Goal: Find specific page/section: Find specific page/section

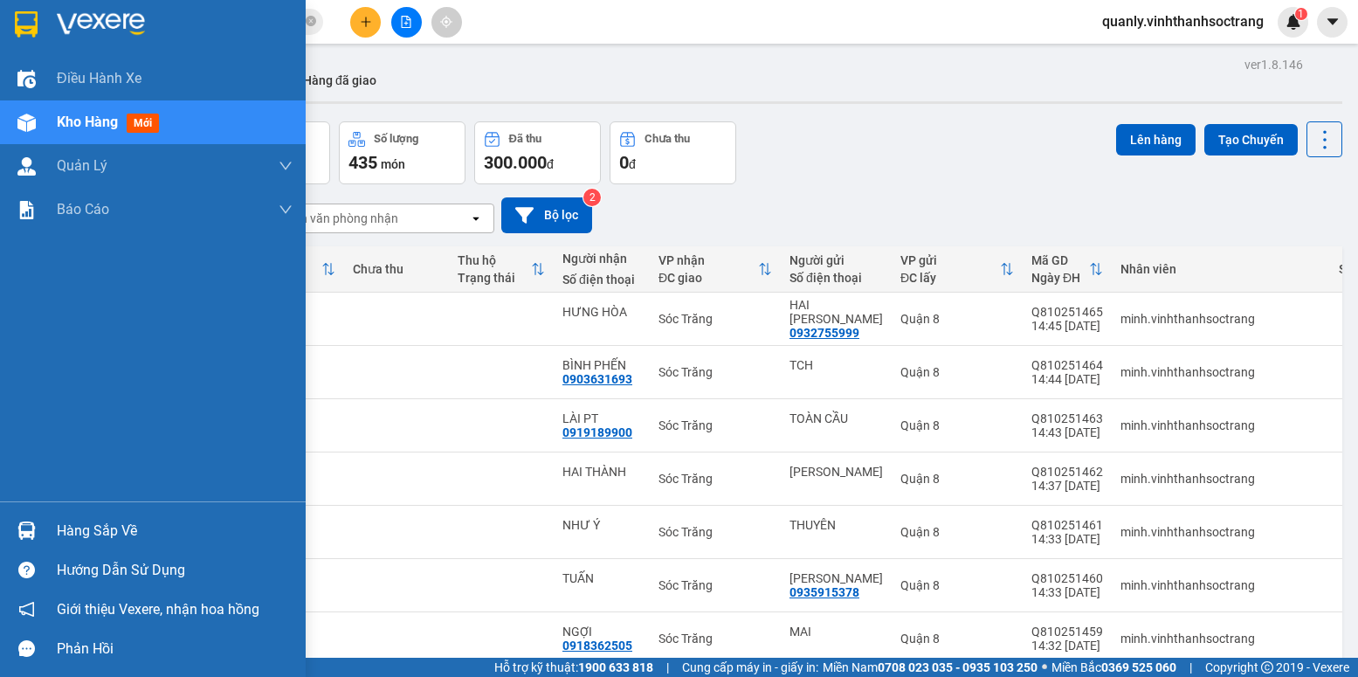
click at [71, 127] on span "Kho hàng" at bounding box center [87, 122] width 61 height 17
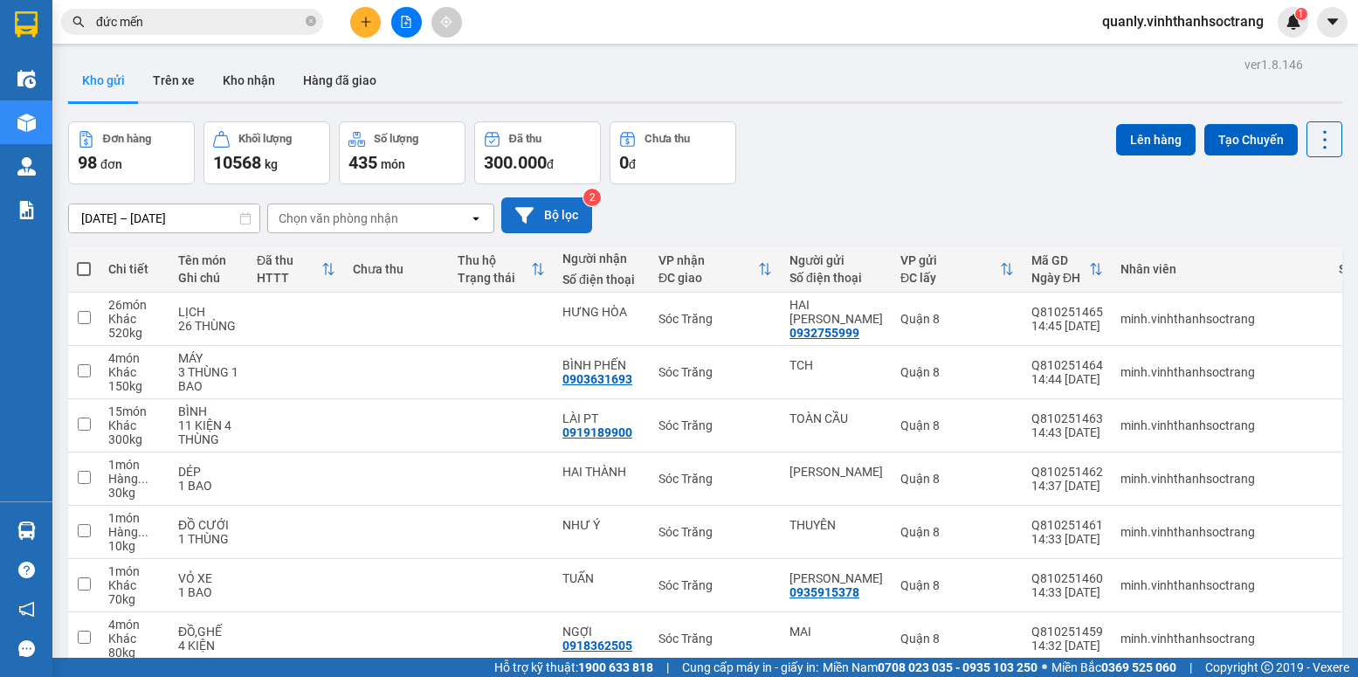
drag, startPoint x: 536, startPoint y: 226, endPoint x: 541, endPoint y: 218, distance: 9.4
click at [541, 218] on button "Bộ lọc" at bounding box center [546, 215] width 91 height 36
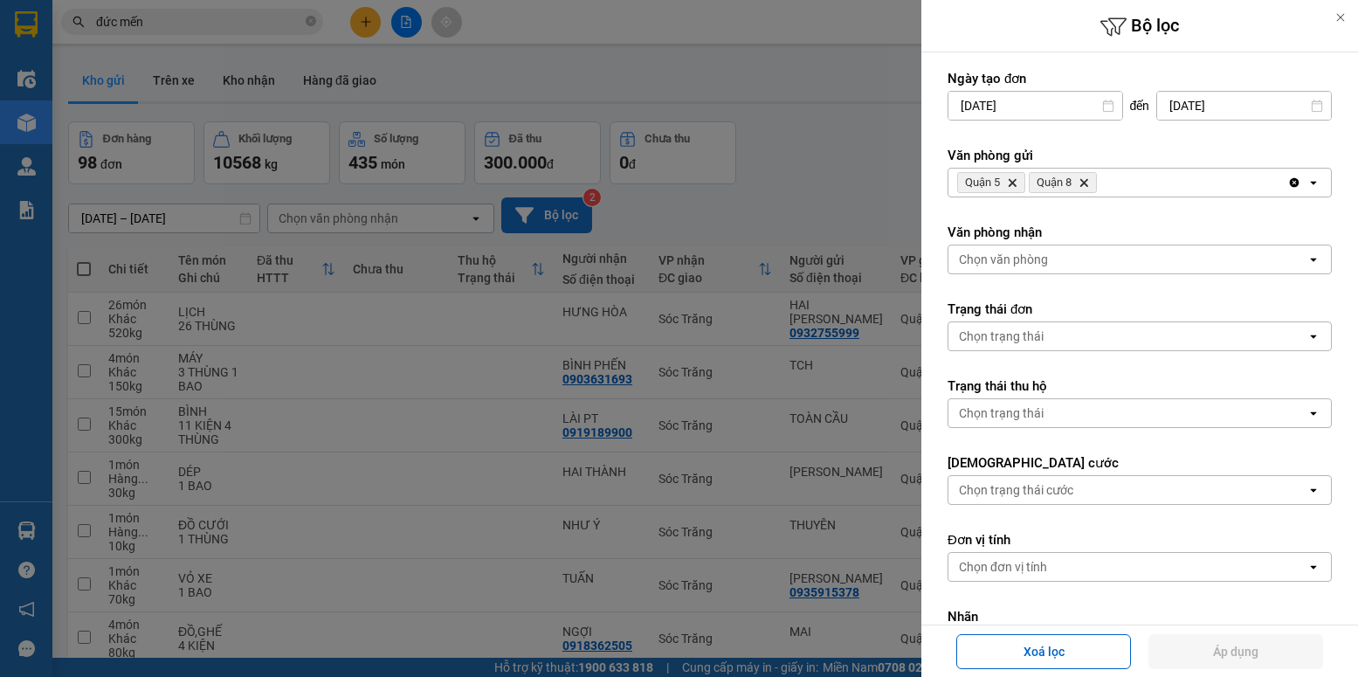
click at [541, 218] on div at bounding box center [679, 338] width 1358 height 677
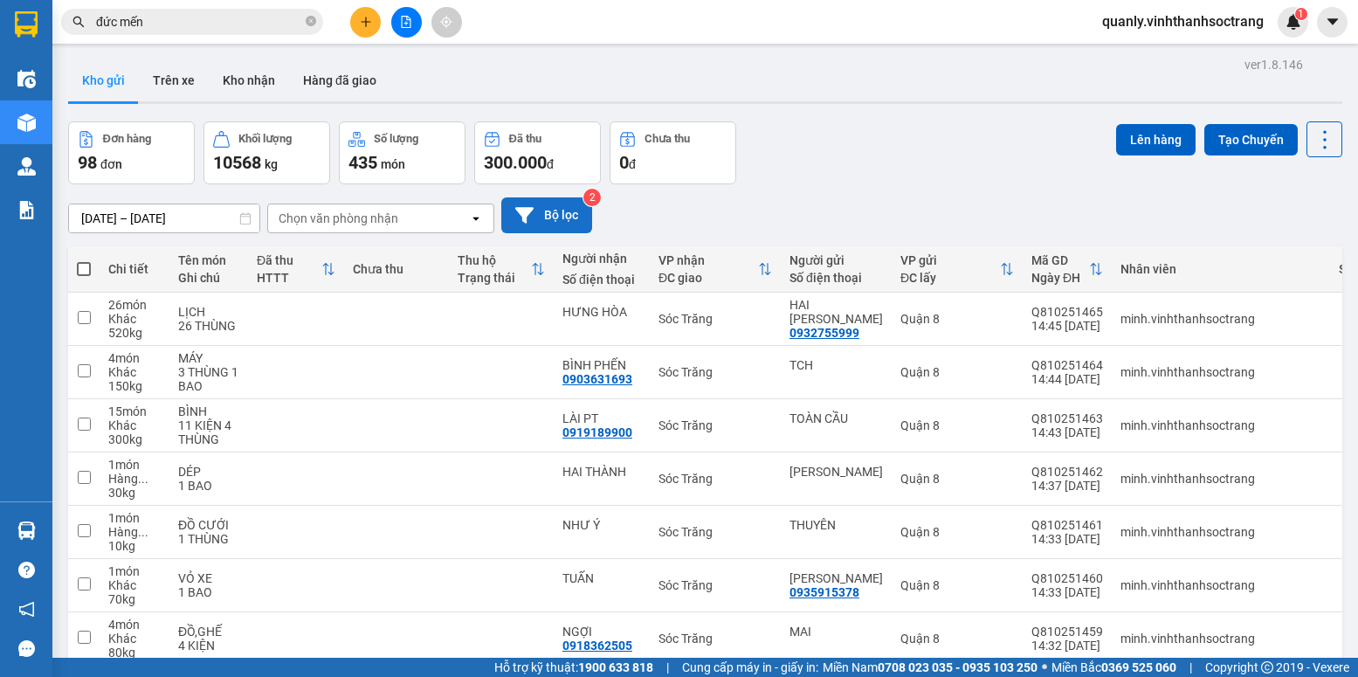
click at [547, 217] on button "Bộ lọc" at bounding box center [546, 215] width 91 height 36
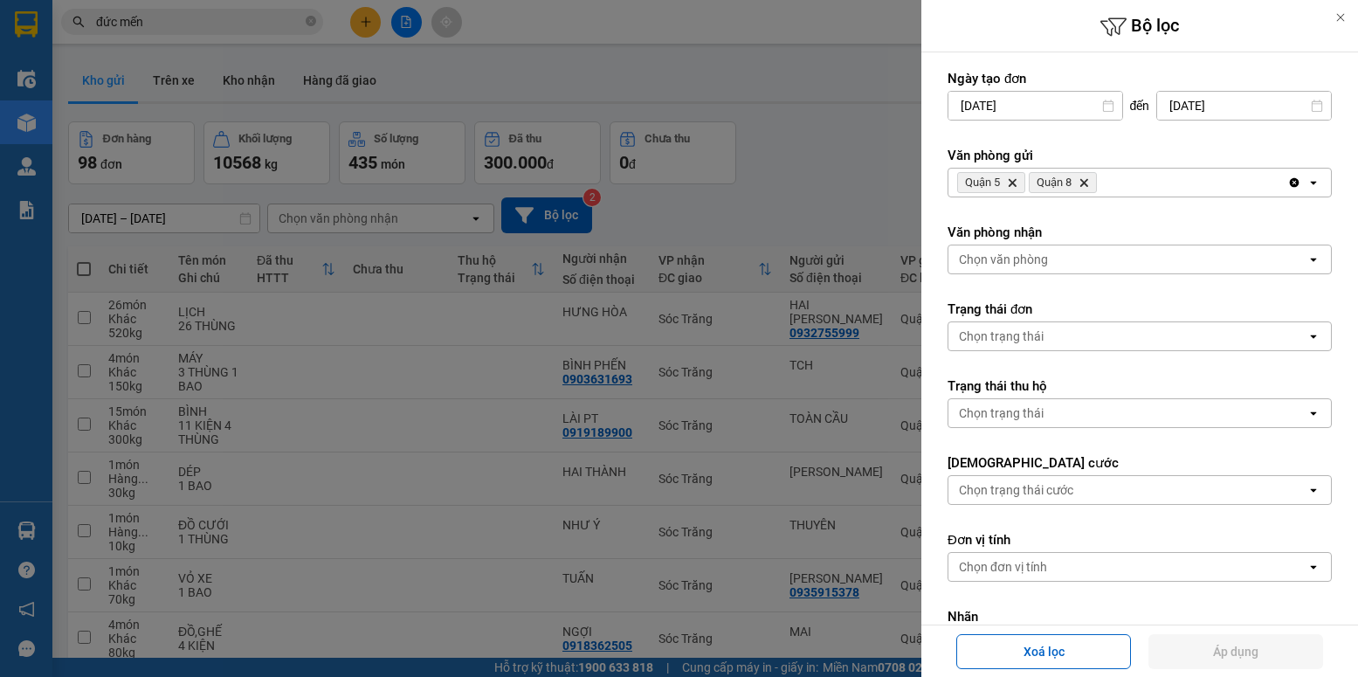
click at [1078, 180] on span "Quận 8 Delete" at bounding box center [1063, 182] width 68 height 21
click at [1015, 191] on span "Quận 5 Delete" at bounding box center [991, 182] width 68 height 21
click at [1012, 185] on icon "Quận 5, close by backspace" at bounding box center [1012, 183] width 8 height 8
click at [1015, 179] on icon "Delete" at bounding box center [1012, 182] width 10 height 10
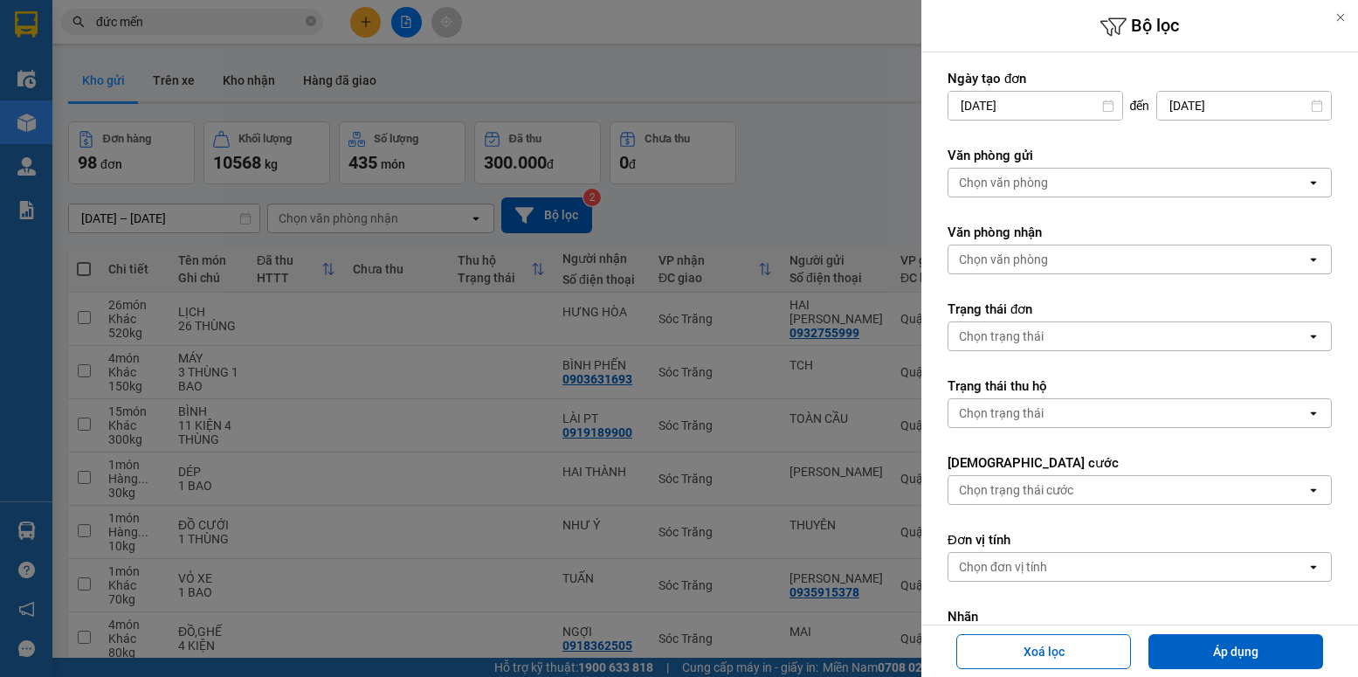
click at [1015, 179] on div "Chọn văn phòng" at bounding box center [1003, 182] width 89 height 17
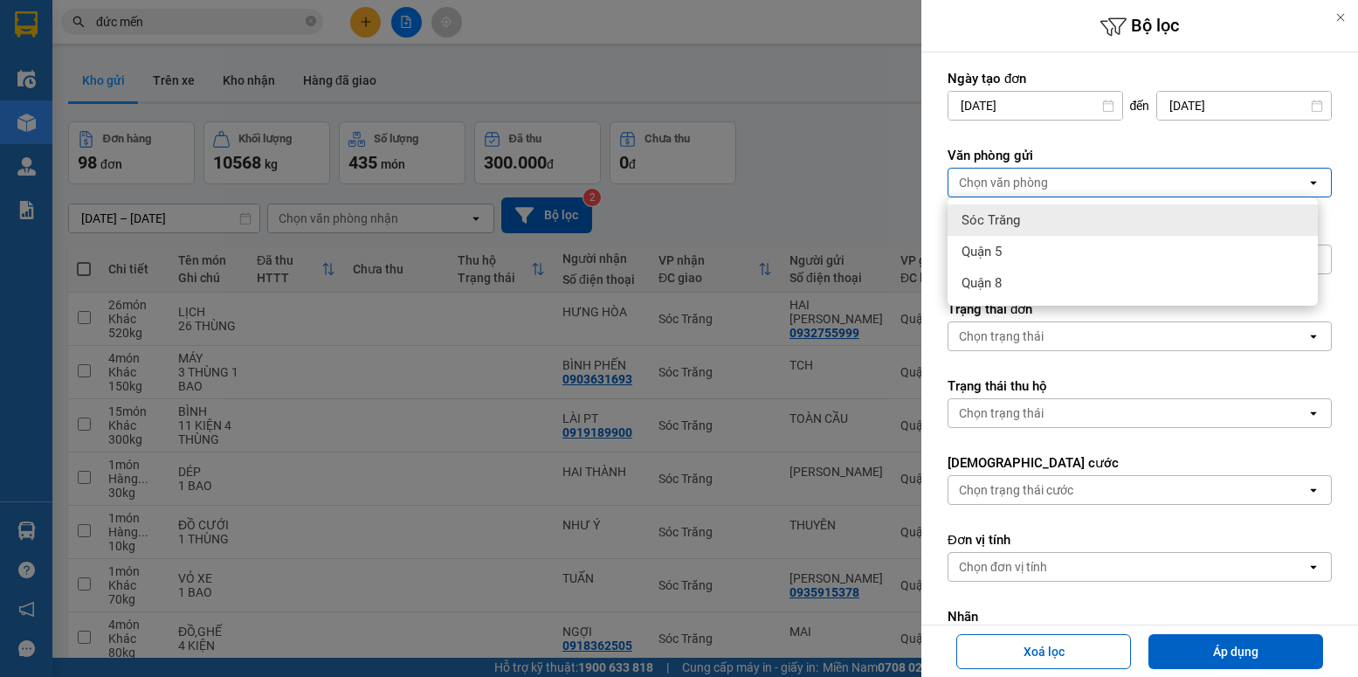
click at [1001, 220] on span "Sóc Trăng" at bounding box center [990, 219] width 58 height 17
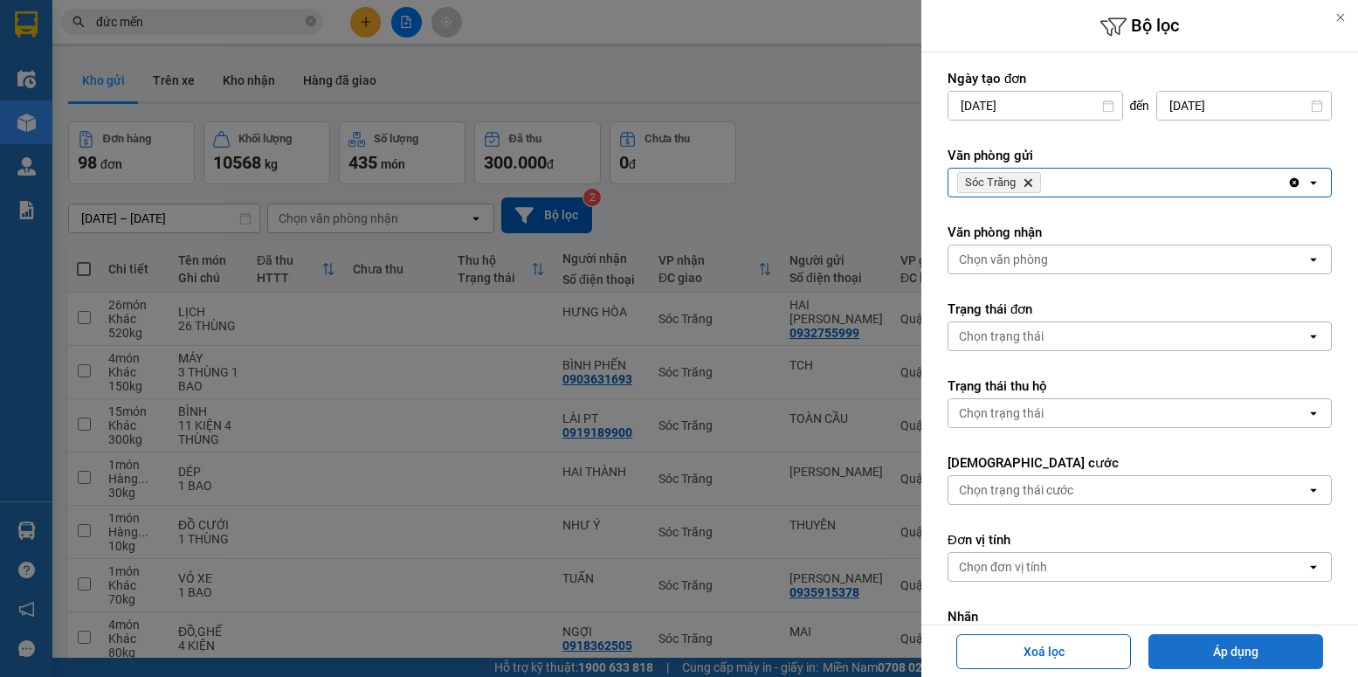
click at [1299, 639] on button "Áp dụng" at bounding box center [1235, 651] width 175 height 35
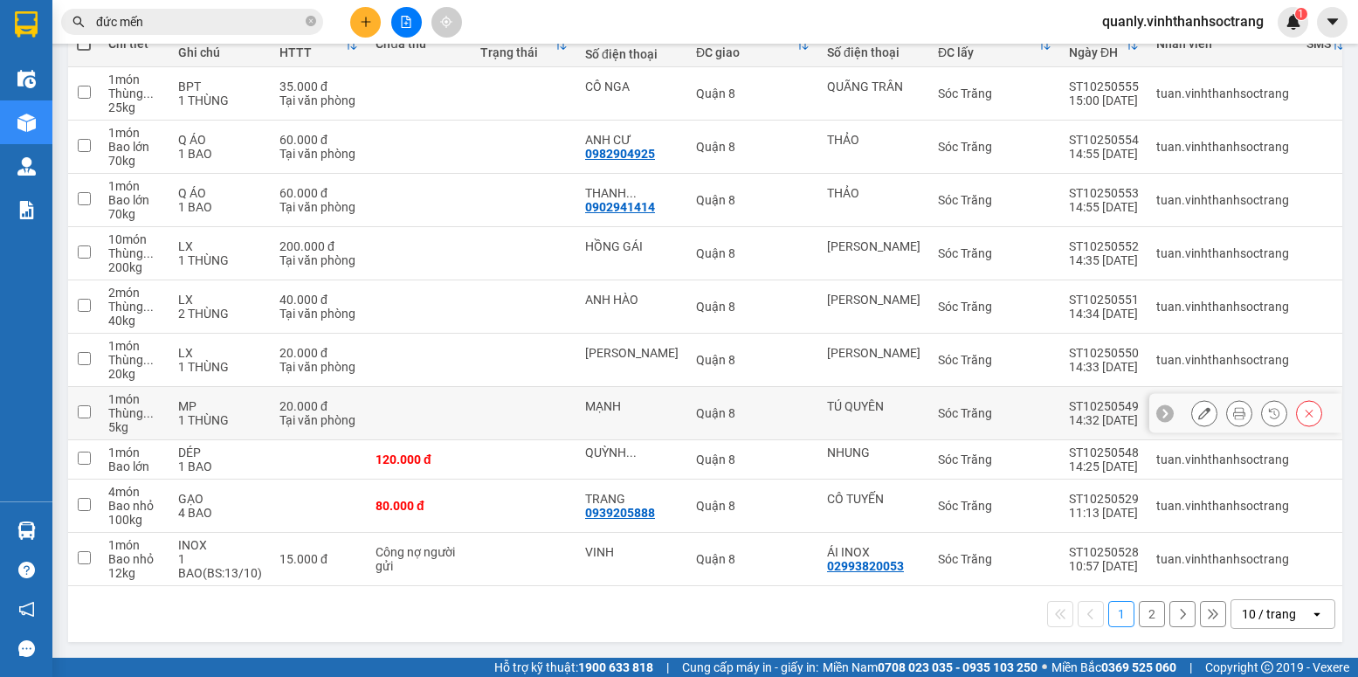
scroll to position [145, 0]
